Goal: Complete application form

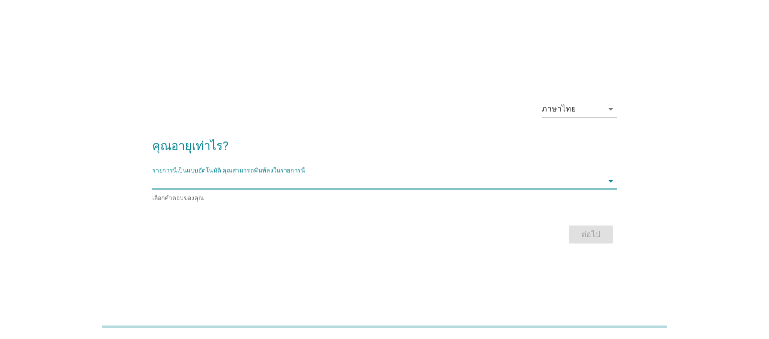
click at [314, 175] on input "รายการนี้เป็นแบบอัตโนมัติ คุณสามารถพิมพ์ลงในรายการนี้" at bounding box center [377, 181] width 451 height 16
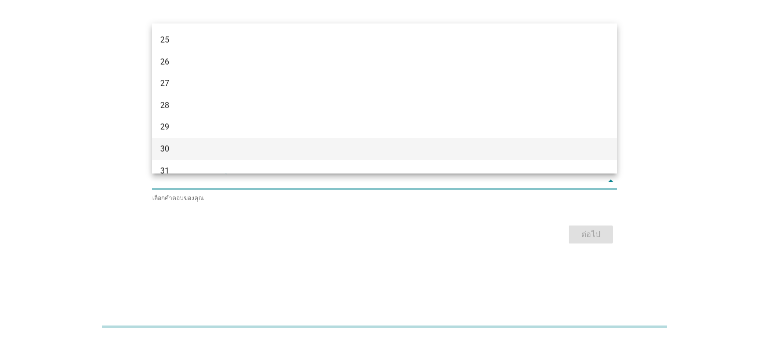
scroll to position [252, 0]
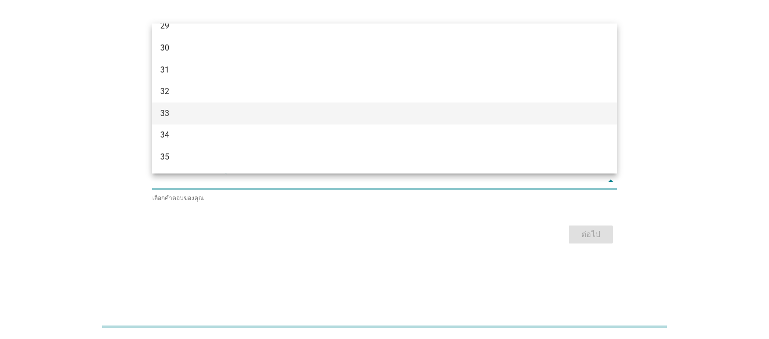
click at [165, 111] on div "33" at bounding box center [365, 114] width 411 height 12
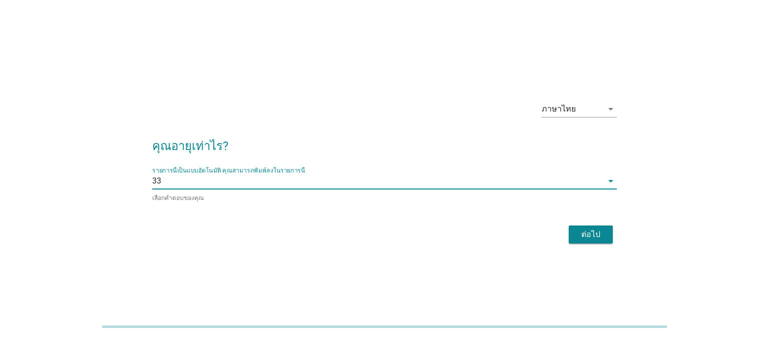
click at [599, 244] on div "ต่อไป" at bounding box center [384, 235] width 465 height 24
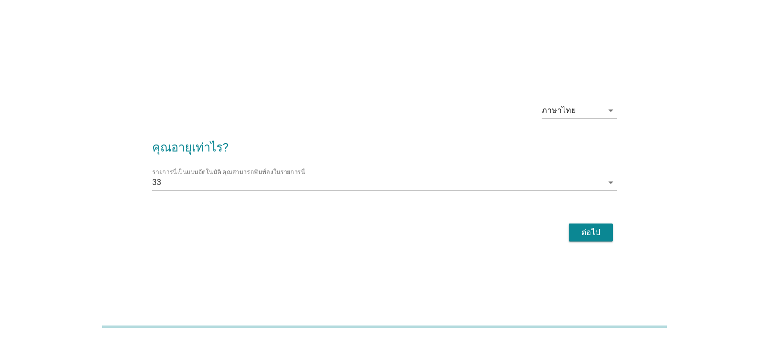
click at [585, 234] on div "ต่อไป" at bounding box center [591, 233] width 28 height 12
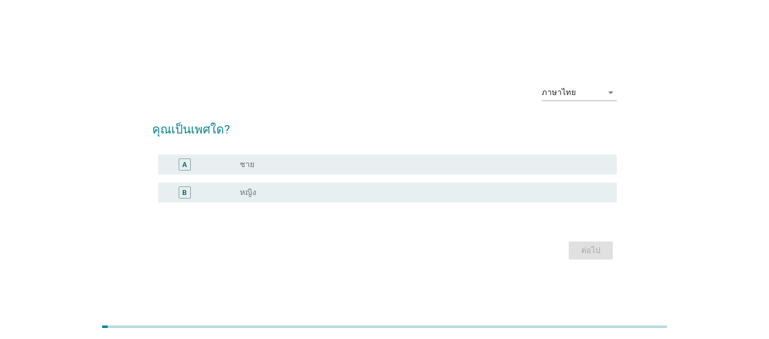
click at [223, 196] on div "B" at bounding box center [203, 193] width 74 height 12
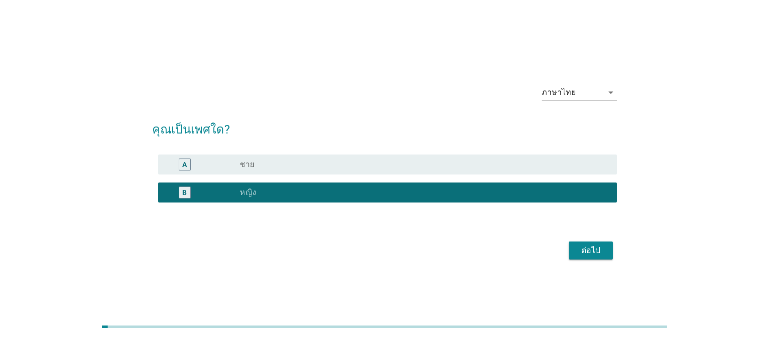
click at [600, 255] on div "ต่อไป" at bounding box center [591, 251] width 28 height 12
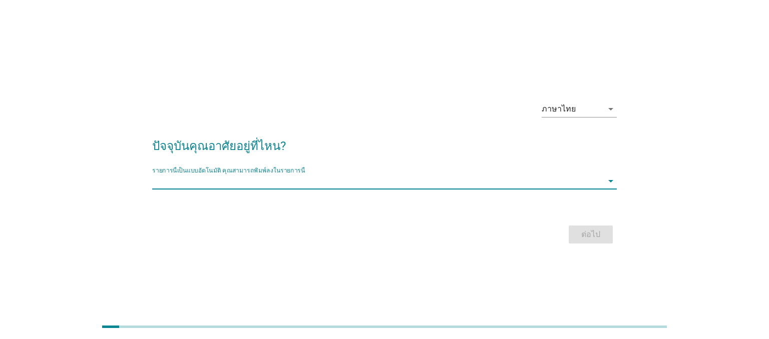
click at [263, 184] on input "รายการนี้เป็นแบบอัตโนมัติ คุณสามารถพิมพ์ลงในรายการนี้" at bounding box center [377, 181] width 451 height 16
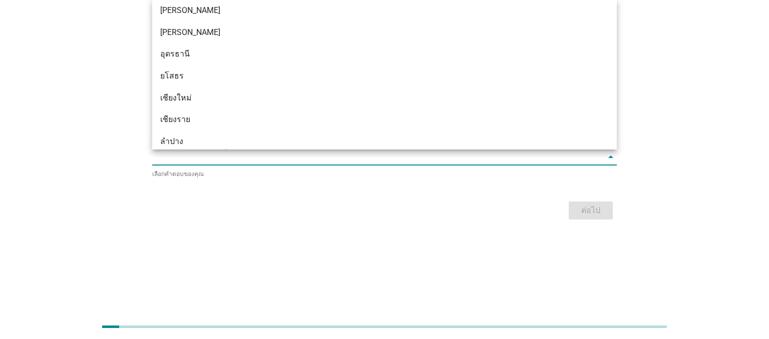
scroll to position [0, 0]
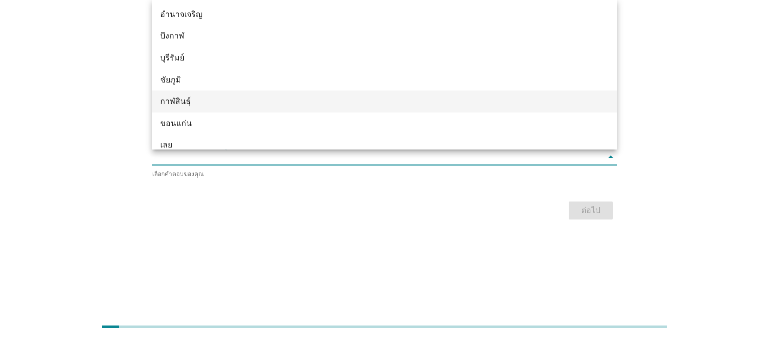
type input "l"
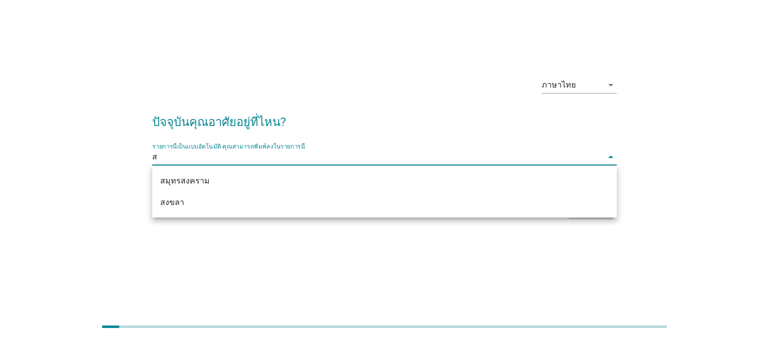
type input "สง"
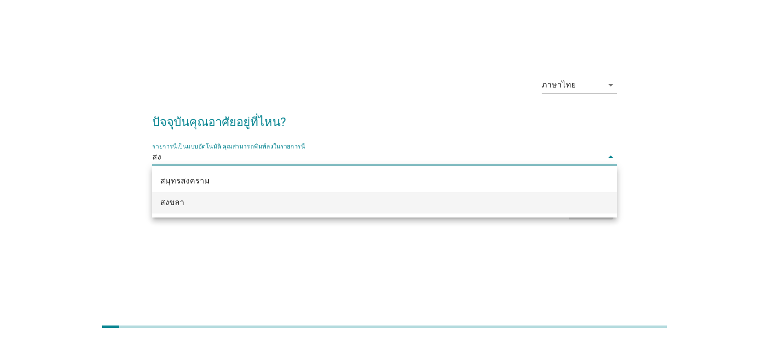
click at [199, 203] on div "สงขลา" at bounding box center [365, 203] width 411 height 12
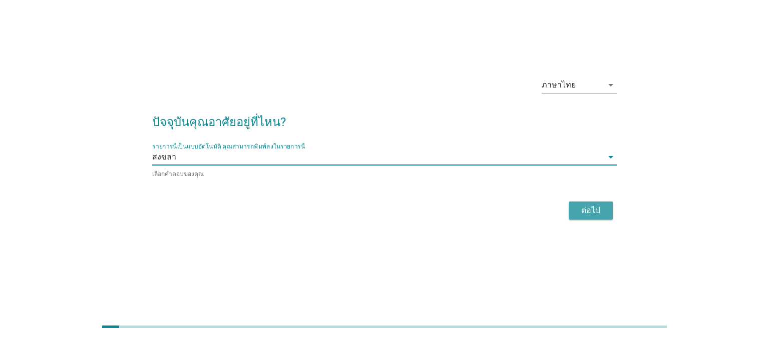
click at [604, 210] on div "ต่อไป" at bounding box center [591, 211] width 28 height 12
